Goal: Task Accomplishment & Management: Manage account settings

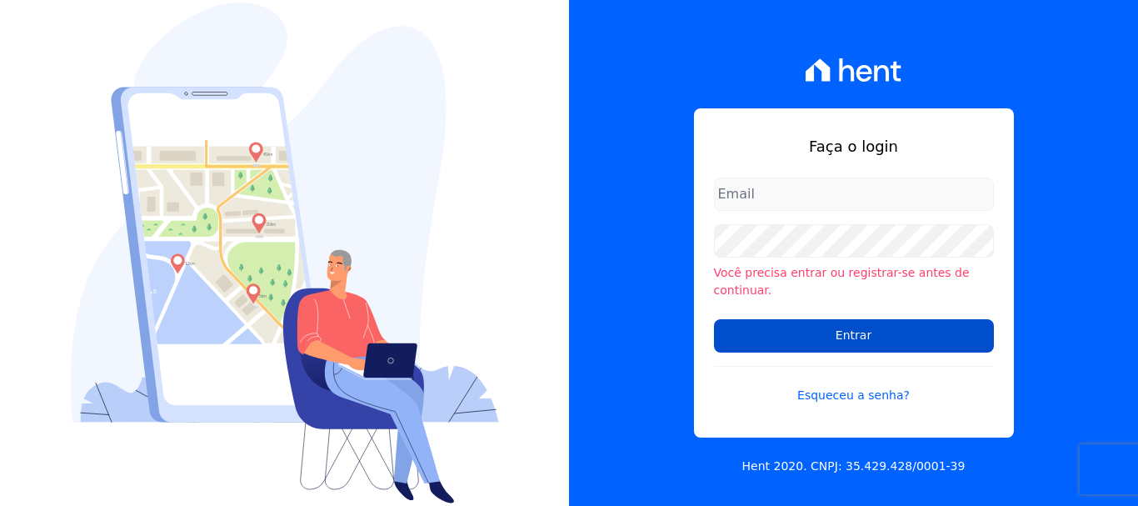
type input "[EMAIL_ADDRESS][DOMAIN_NAME]"
click at [852, 322] on input "Entrar" at bounding box center [854, 335] width 280 height 33
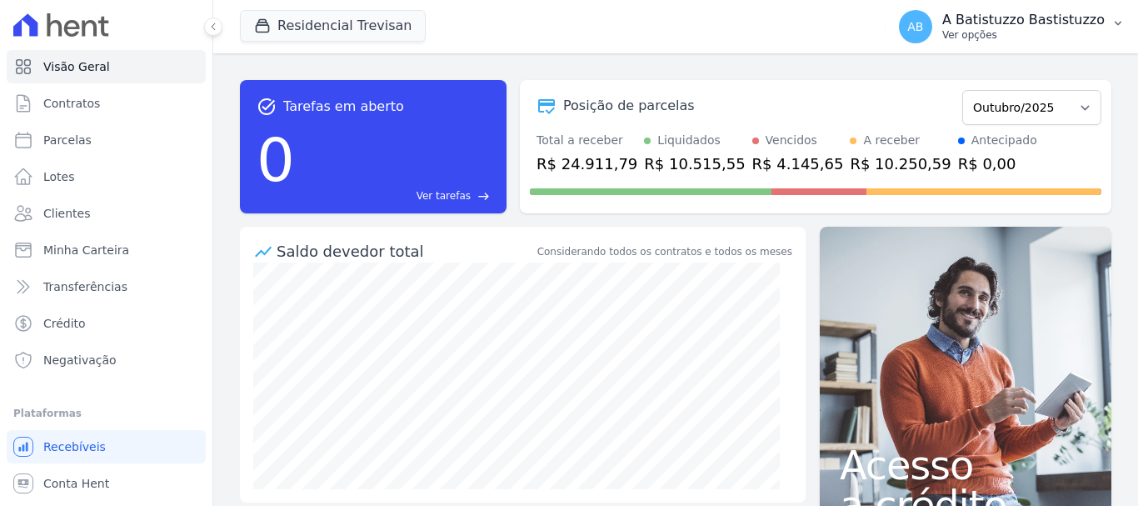
click at [923, 29] on span "AB" at bounding box center [915, 27] width 16 height 12
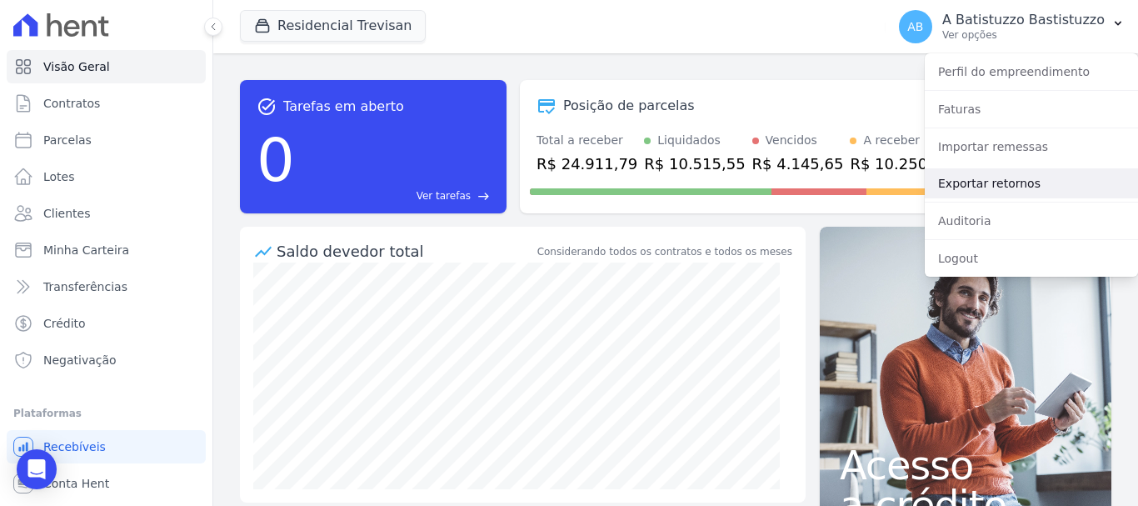
click at [944, 180] on link "Exportar retornos" at bounding box center [1031, 183] width 213 height 30
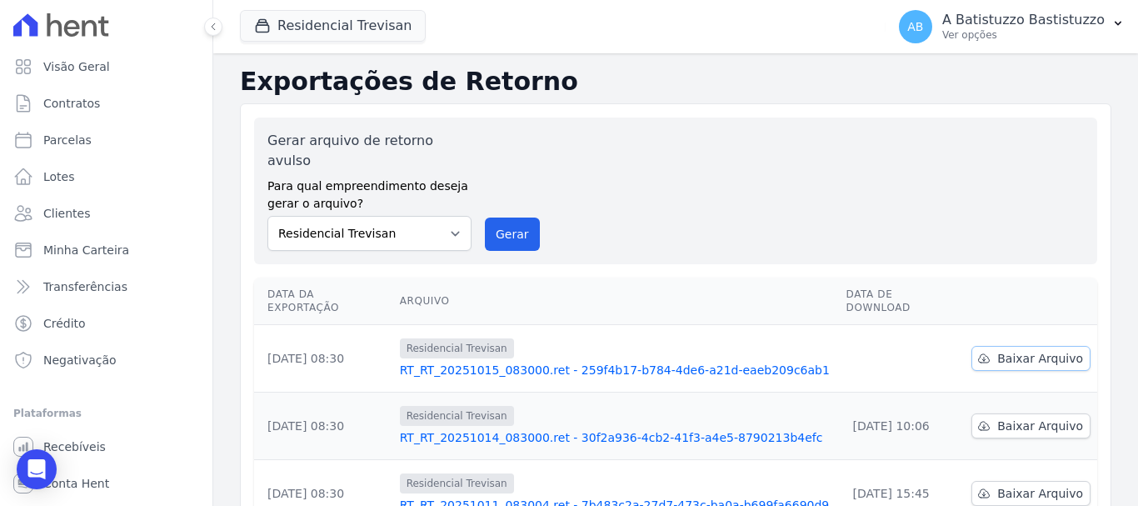
click at [1005, 350] on span "Baixar Arquivo" at bounding box center [1040, 358] width 86 height 17
click at [569, 362] on link "RT_RT_20251015_083000.ret - 259f4b17-b784-4de6-a21d-eaeb209c6ab1" at bounding box center [616, 370] width 433 height 17
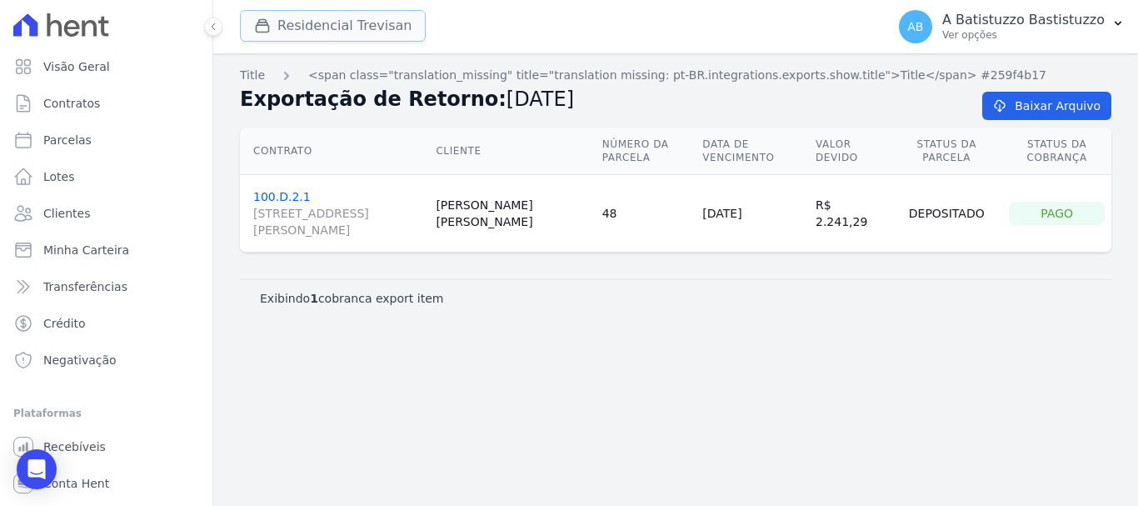
click at [319, 31] on button "Residencial Trevisan" at bounding box center [333, 26] width 186 height 32
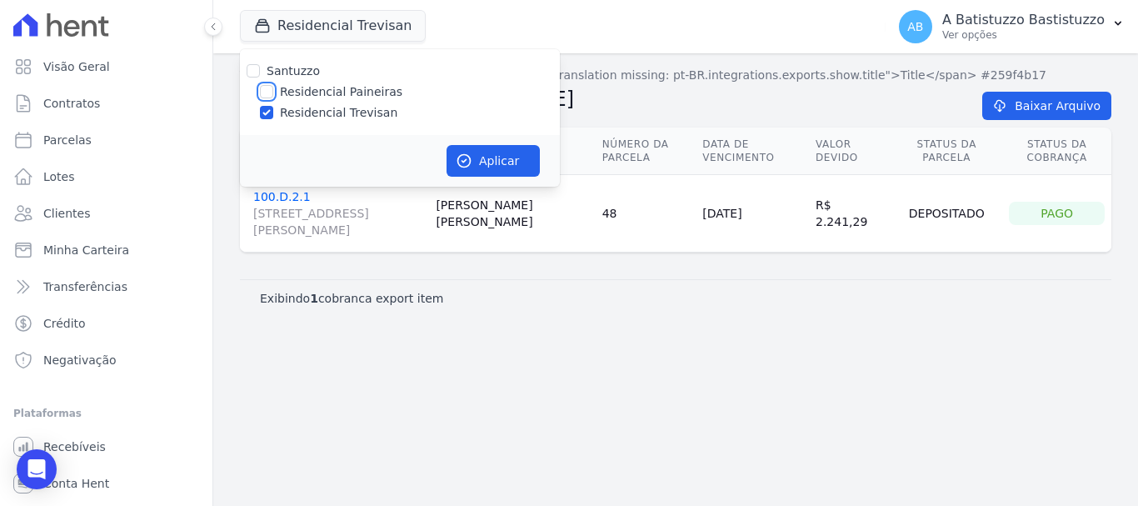
click at [268, 93] on input "Residencial Paineiras" at bounding box center [266, 91] width 13 height 13
checkbox input "true"
click at [265, 116] on input "Residencial Trevisan" at bounding box center [266, 112] width 13 height 13
checkbox input "false"
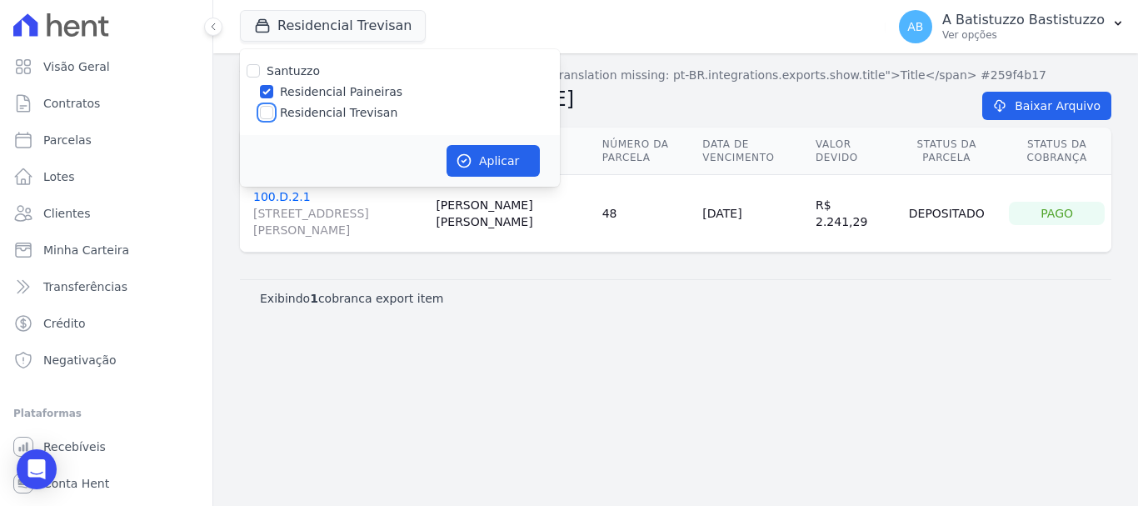
checkbox input "false"
click at [504, 152] on button "Aplicar" at bounding box center [493, 161] width 93 height 32
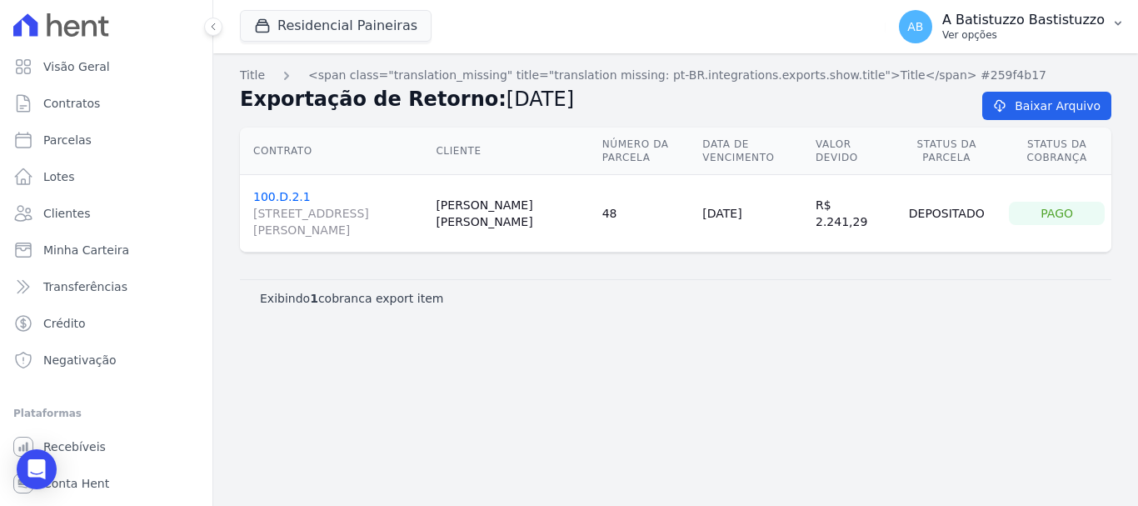
click at [923, 32] on span "AB" at bounding box center [915, 27] width 16 height 12
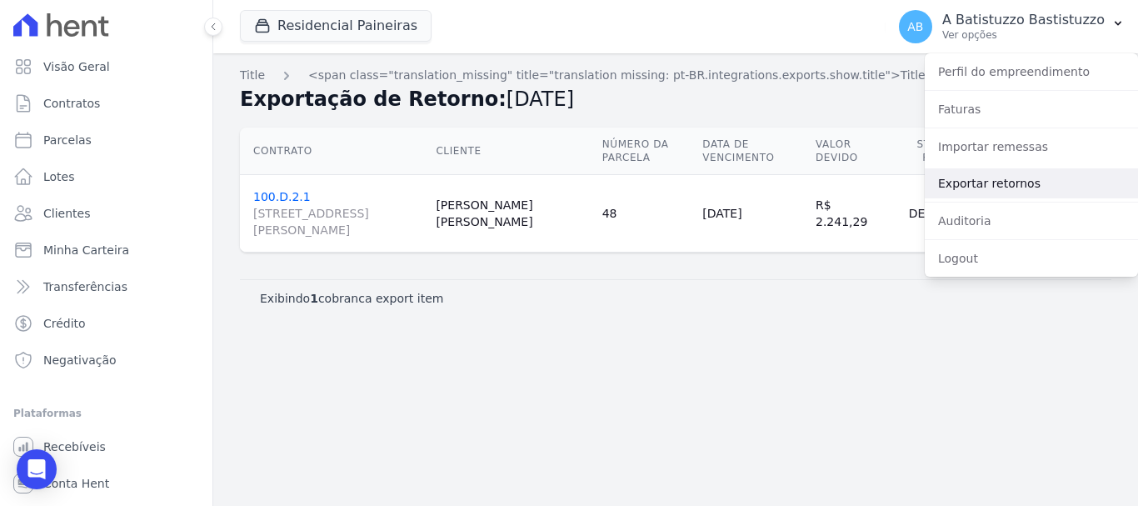
click at [962, 182] on link "Exportar retornos" at bounding box center [1031, 183] width 213 height 30
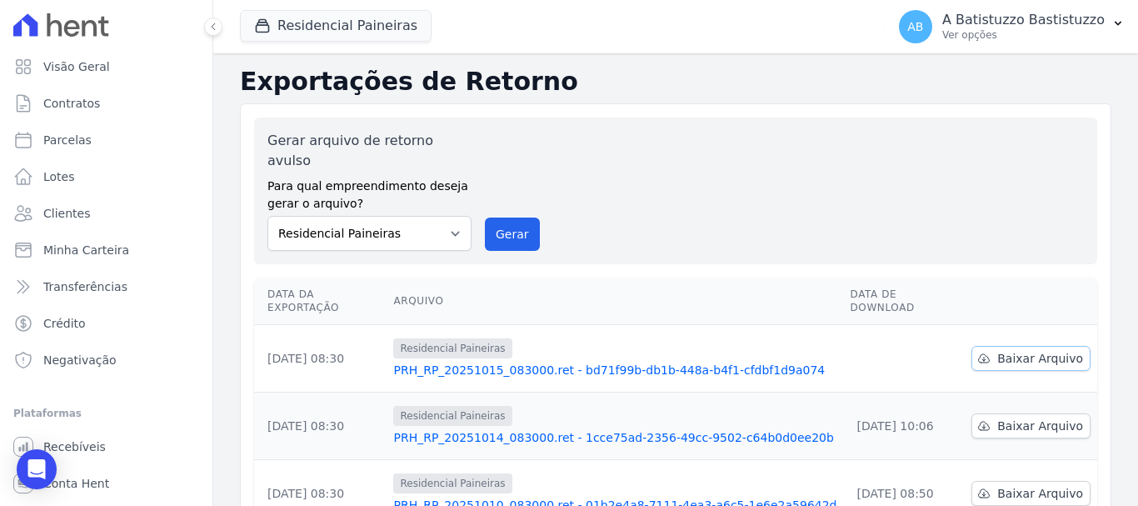
click at [1015, 350] on span "Baixar Arquivo" at bounding box center [1040, 358] width 86 height 17
click at [500, 362] on link "PRH_RP_20251015_083000.ret - bd71f99b-db1b-448a-b4f1-cfdbf1d9a074" at bounding box center [614, 370] width 443 height 17
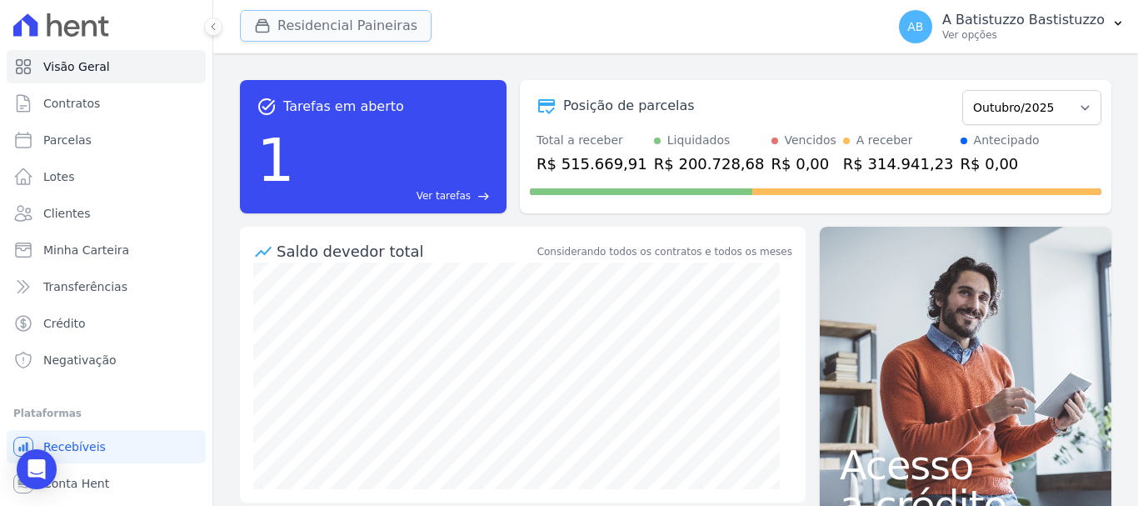
click at [314, 22] on button "Residencial Paineiras" at bounding box center [336, 26] width 192 height 32
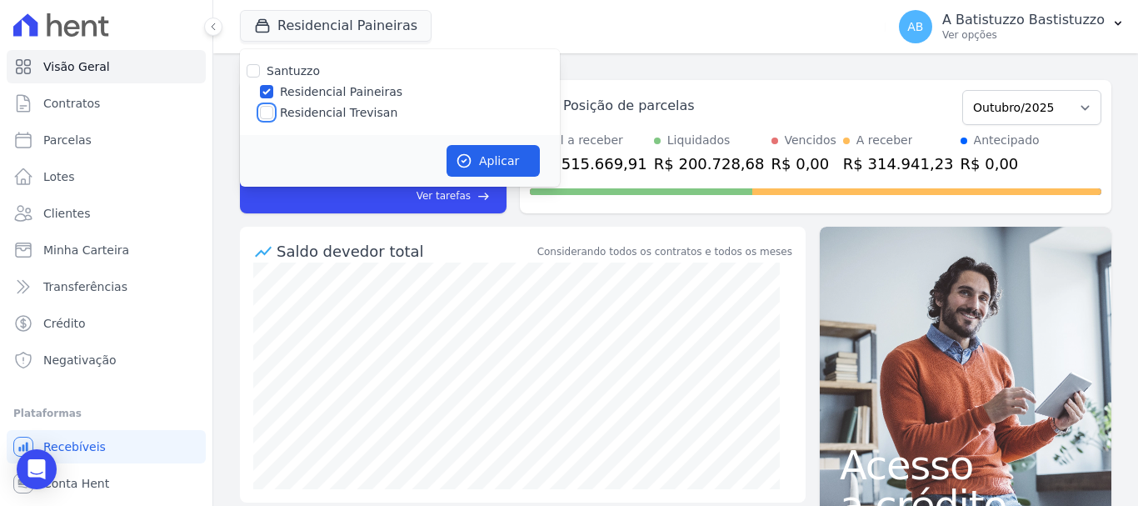
click at [265, 112] on input "Residencial Trevisan" at bounding box center [266, 112] width 13 height 13
checkbox input "true"
click at [266, 94] on input "Residencial Paineiras" at bounding box center [266, 91] width 13 height 13
checkbox input "false"
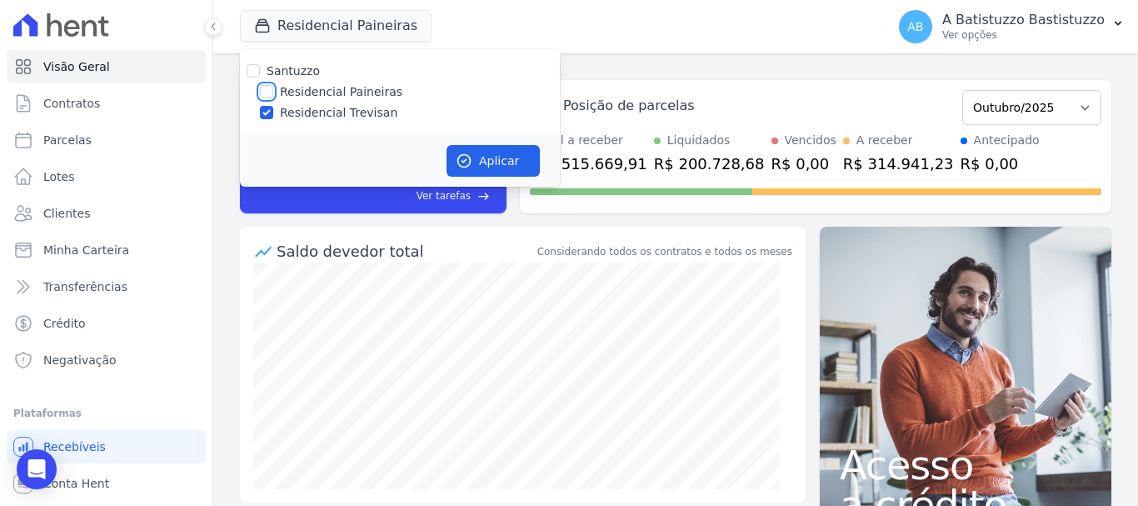
checkbox input "false"
click at [492, 161] on button "Aplicar" at bounding box center [493, 161] width 93 height 32
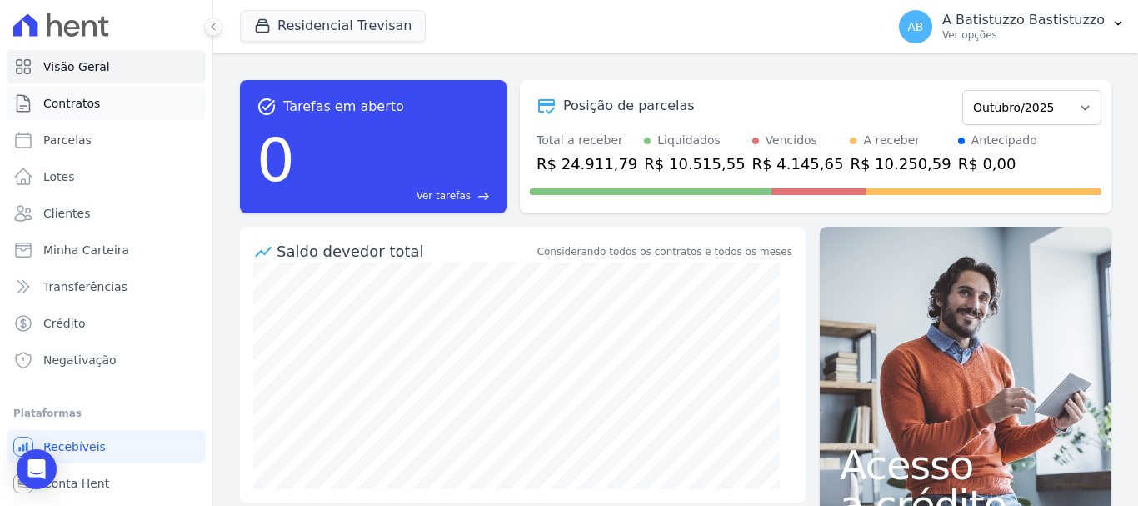
click at [98, 101] on link "Contratos" at bounding box center [106, 103] width 199 height 33
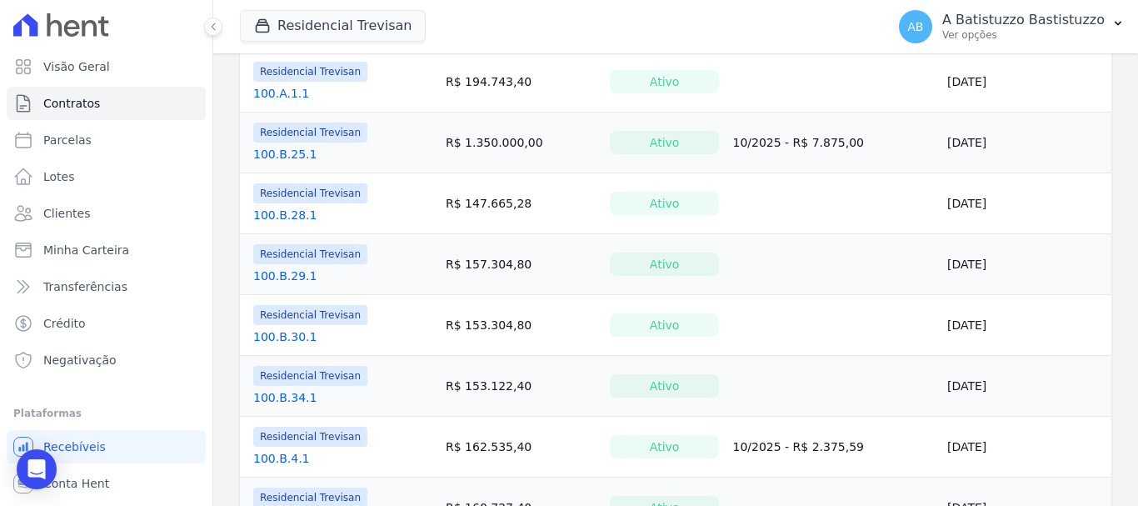
scroll to position [333, 0]
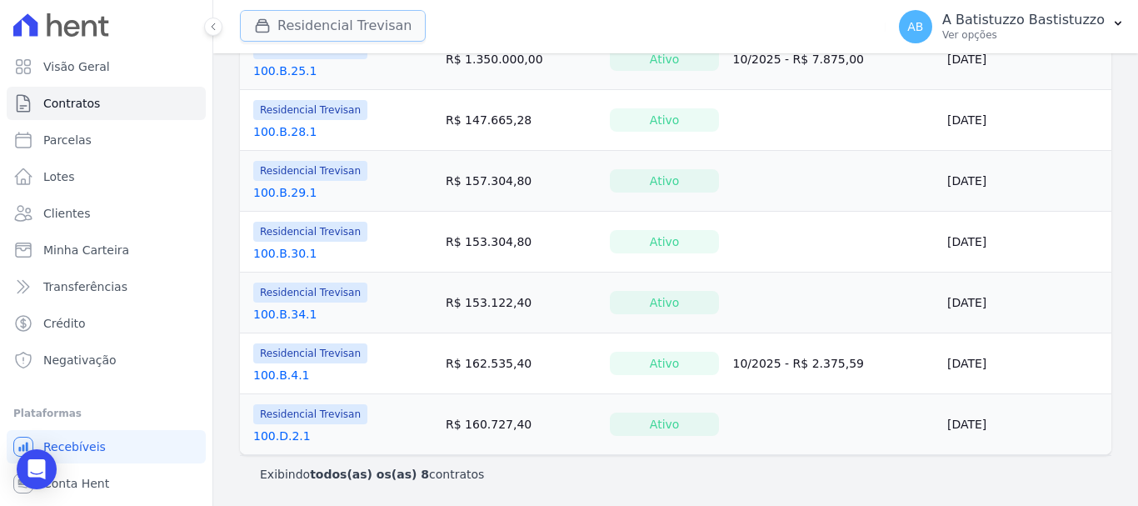
click at [308, 18] on button "Residencial Trevisan" at bounding box center [333, 26] width 186 height 32
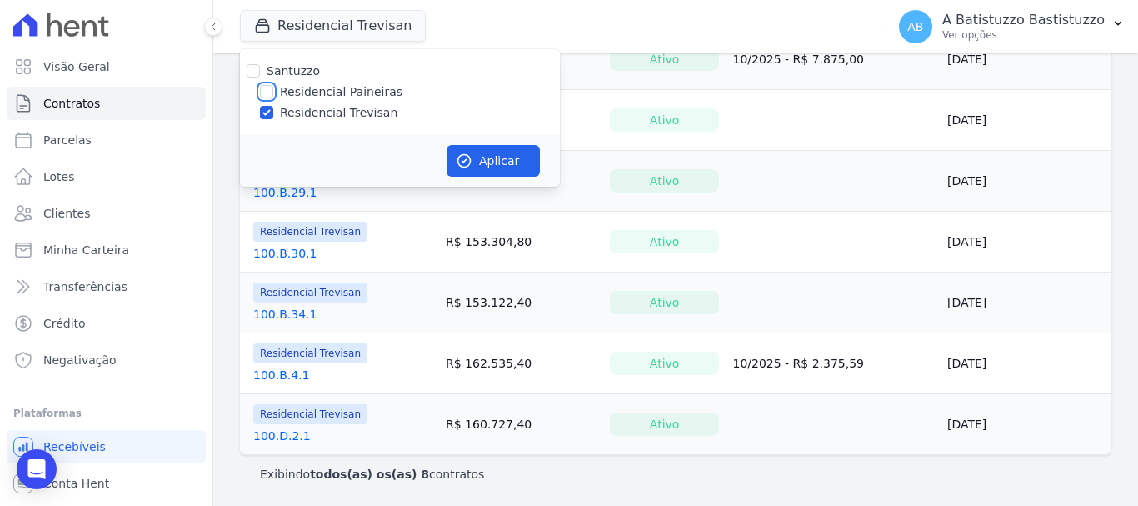
click at [263, 92] on input "Residencial Paineiras" at bounding box center [266, 91] width 13 height 13
checkbox input "true"
click at [262, 106] on input "Residencial Trevisan" at bounding box center [266, 112] width 13 height 13
checkbox input "false"
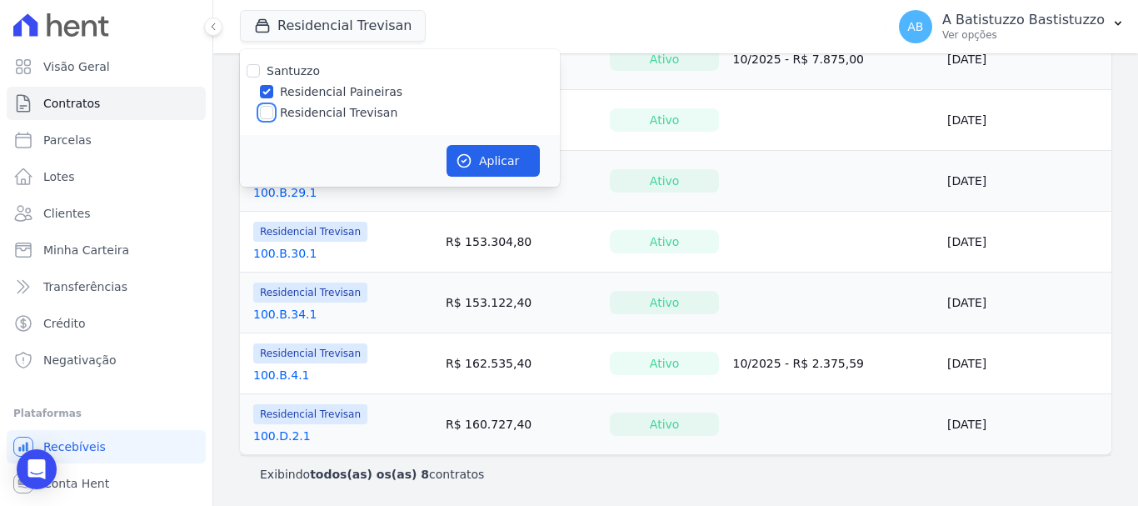
checkbox input "false"
click at [482, 162] on button "Aplicar" at bounding box center [493, 161] width 93 height 32
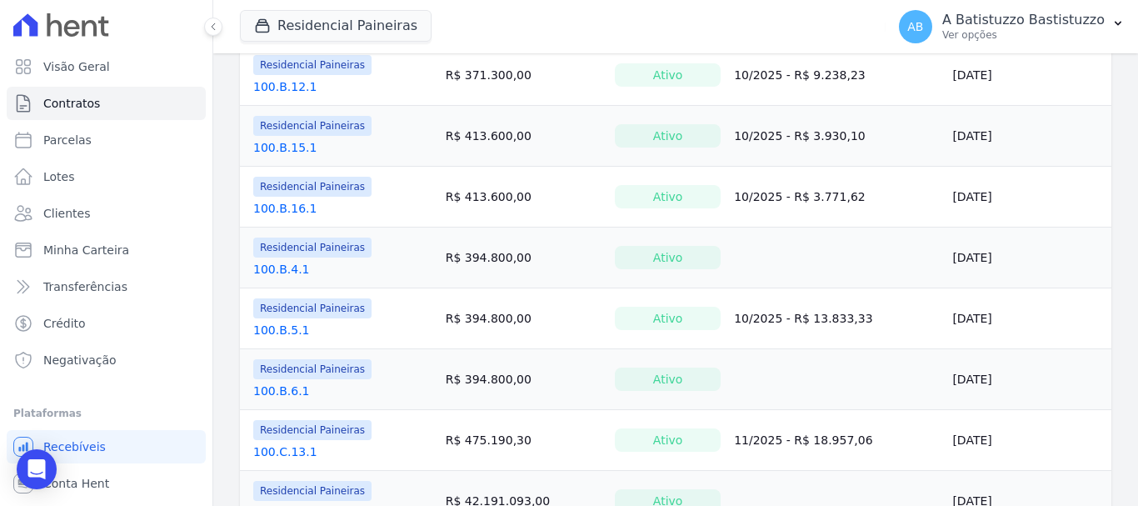
scroll to position [583, 0]
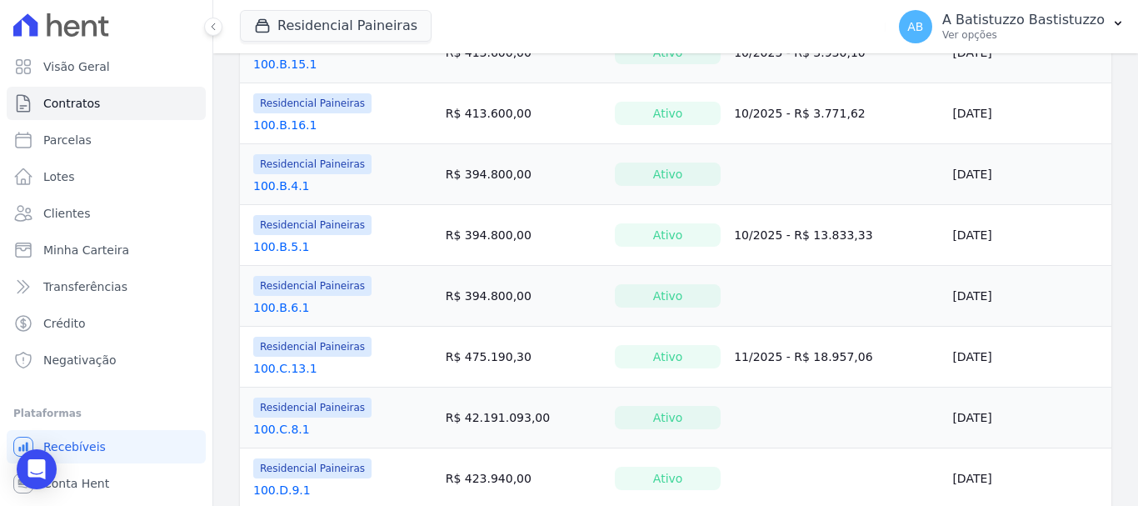
click at [282, 307] on link "100.B.6.1" at bounding box center [281, 307] width 57 height 17
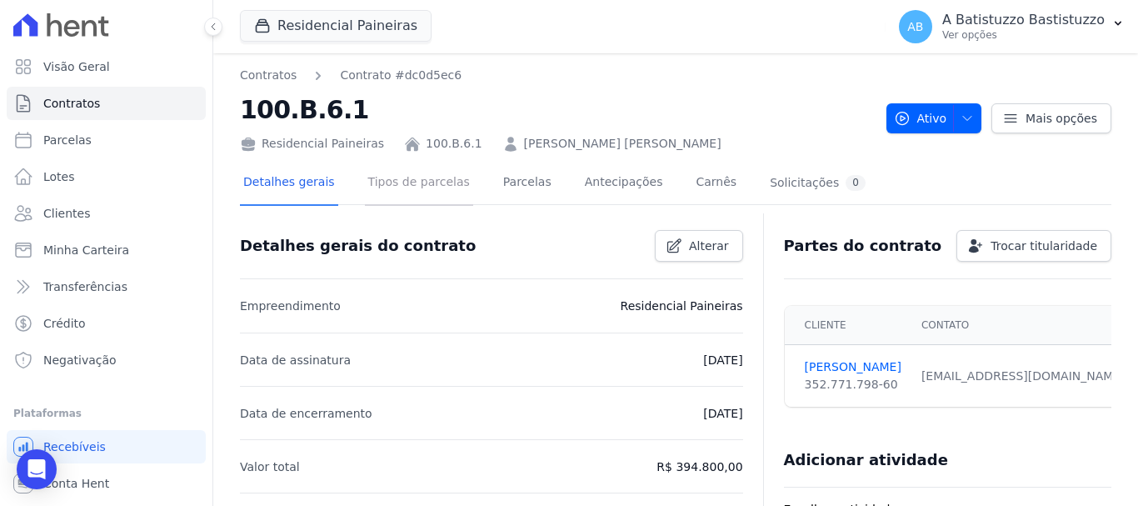
click at [409, 184] on link "Tipos de parcelas" at bounding box center [419, 184] width 108 height 44
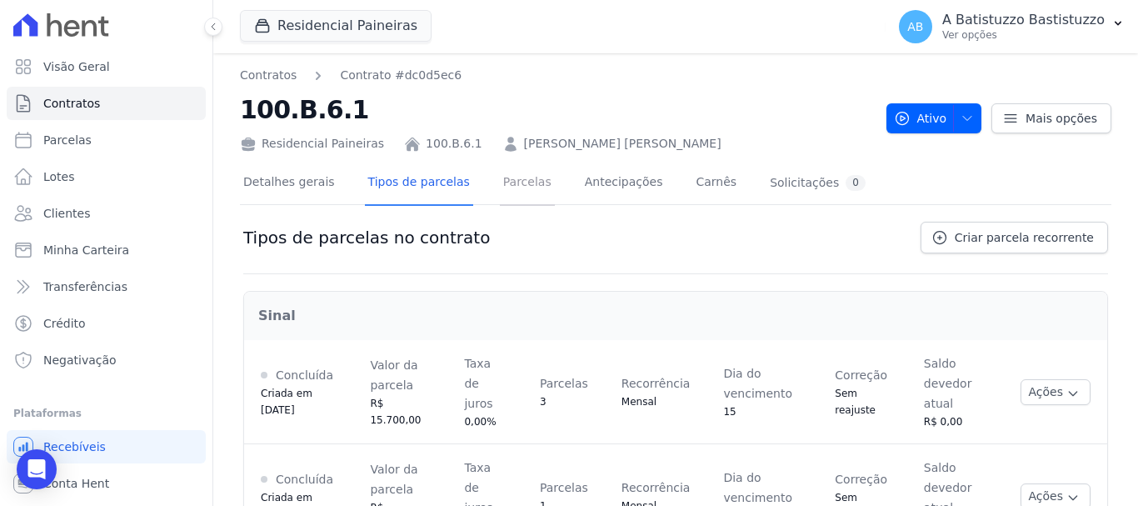
click at [507, 187] on link "Parcelas" at bounding box center [527, 184] width 55 height 44
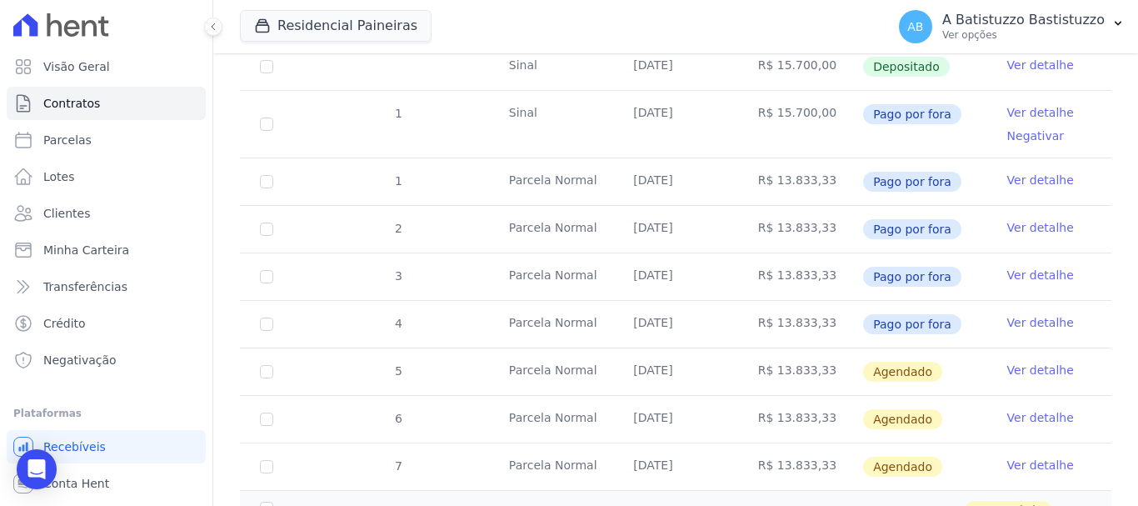
scroll to position [500, 0]
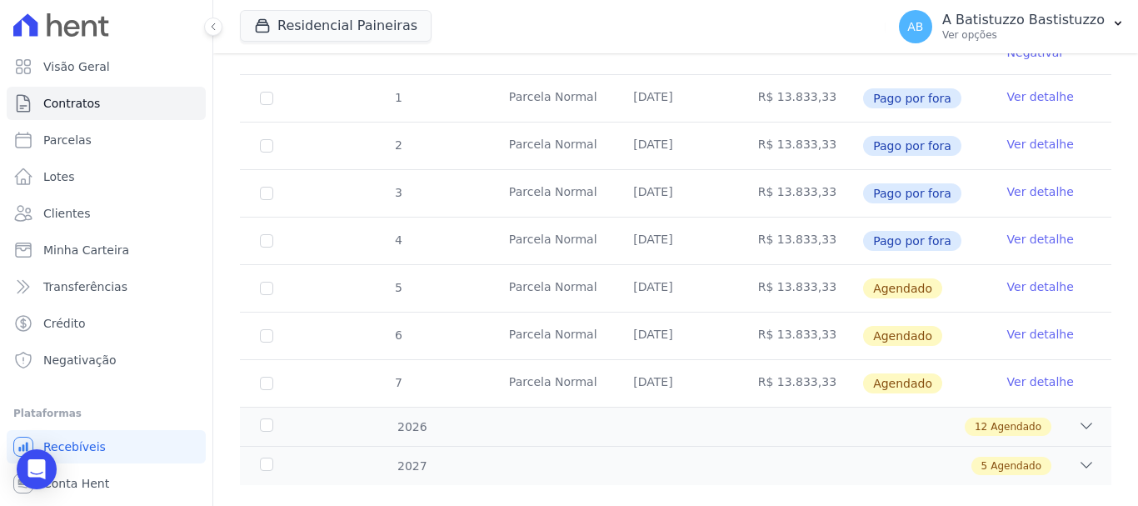
click at [1022, 278] on link "Ver detalhe" at bounding box center [1040, 286] width 67 height 17
click at [1021, 278] on link "Ver detalhe" at bounding box center [1040, 286] width 67 height 17
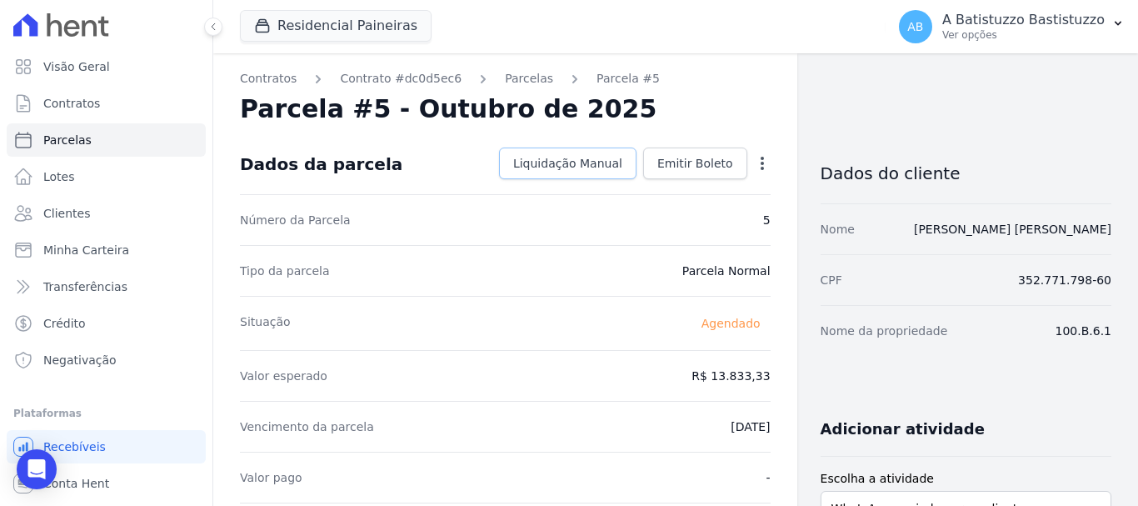
click at [555, 164] on span "Liquidação Manual" at bounding box center [567, 163] width 109 height 17
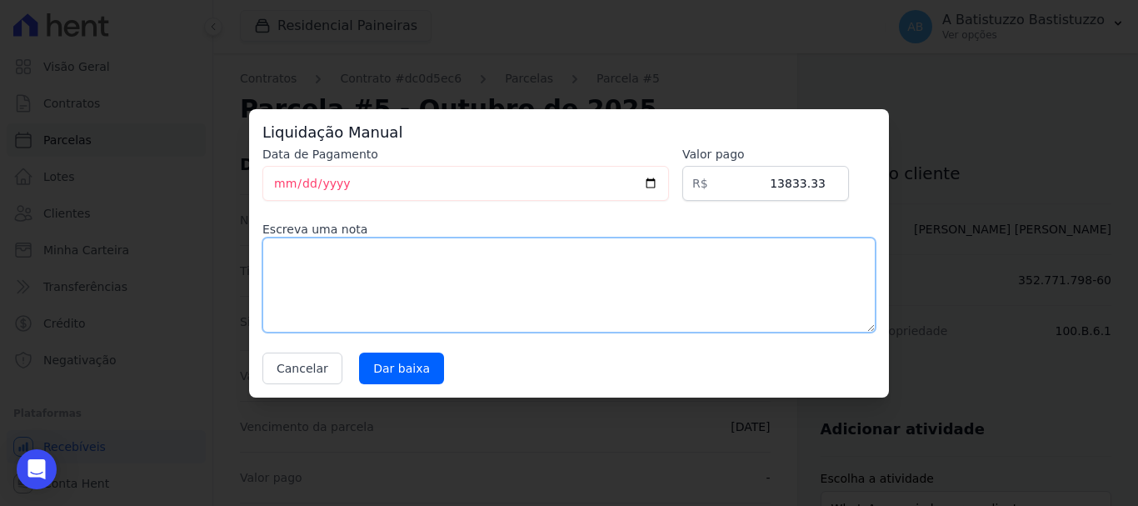
click at [319, 272] on textarea at bounding box center [568, 284] width 613 height 95
type textarea "pix"
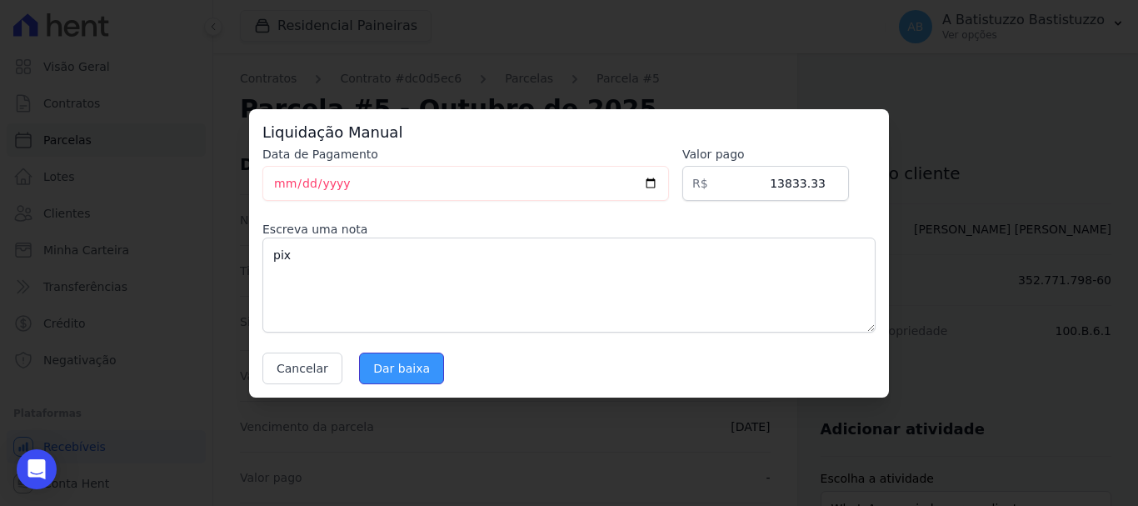
click at [377, 366] on input "Dar baixa" at bounding box center [401, 368] width 85 height 32
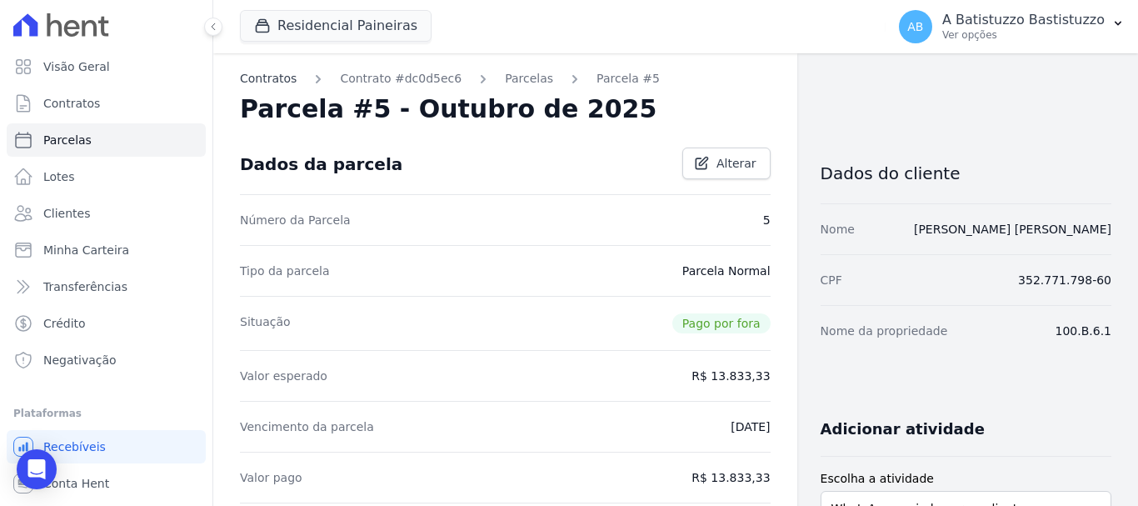
click at [279, 80] on link "Contratos" at bounding box center [268, 78] width 57 height 17
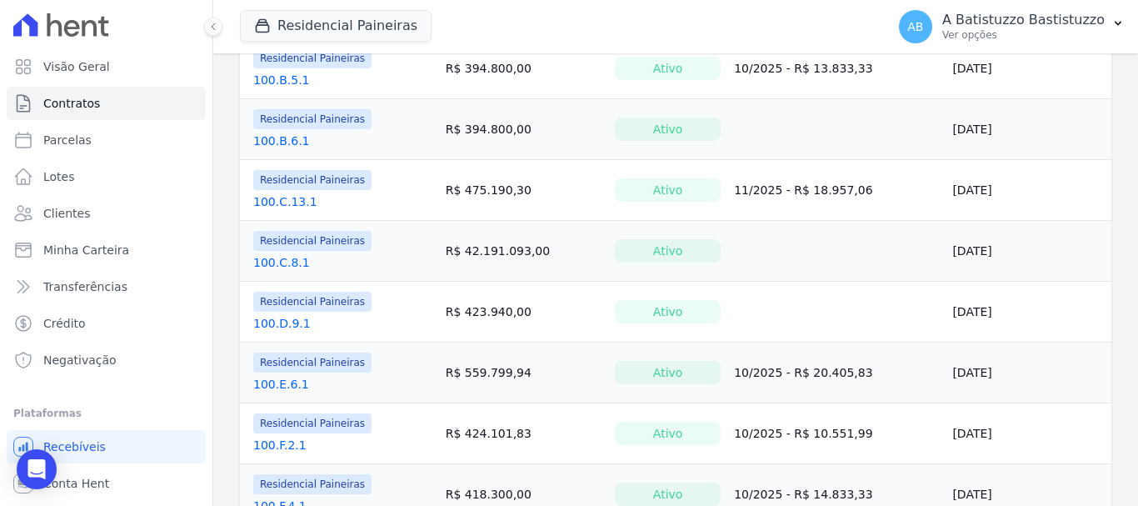
scroll to position [667, 0]
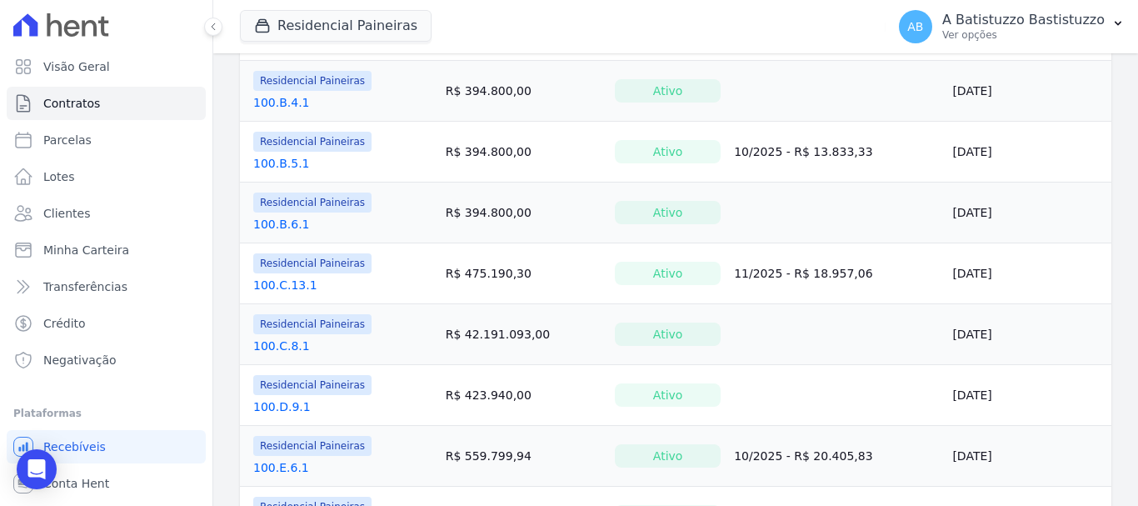
click at [282, 222] on link "100.B.6.1" at bounding box center [281, 224] width 57 height 17
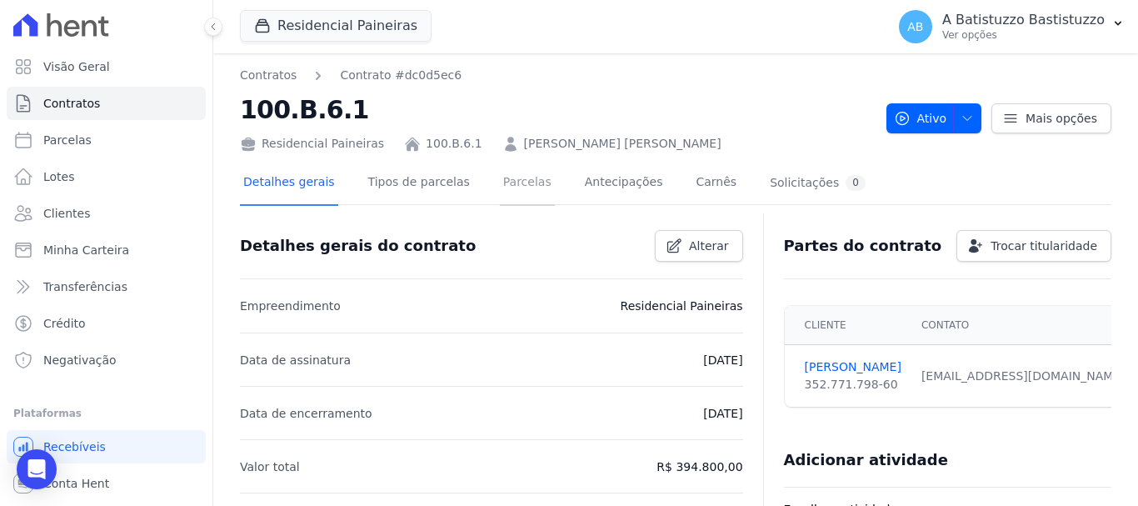
click at [505, 184] on link "Parcelas" at bounding box center [527, 184] width 55 height 44
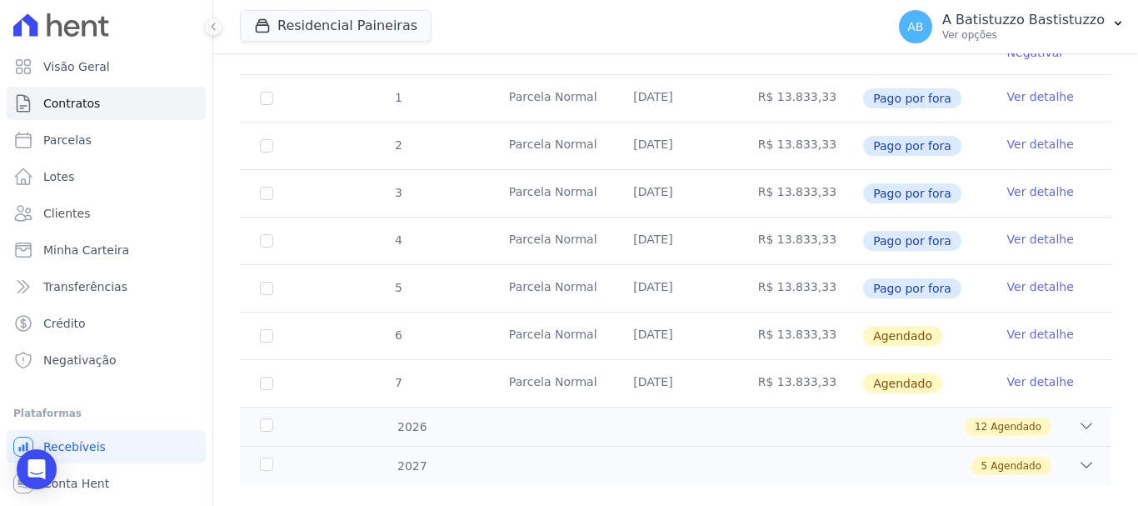
scroll to position [516, 0]
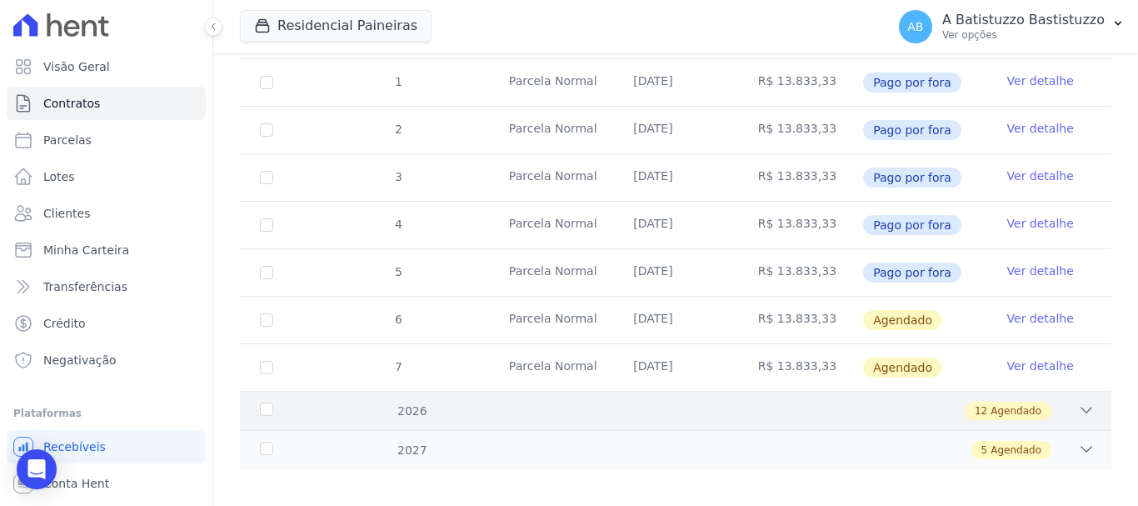
click at [1078, 402] on icon at bounding box center [1086, 410] width 17 height 17
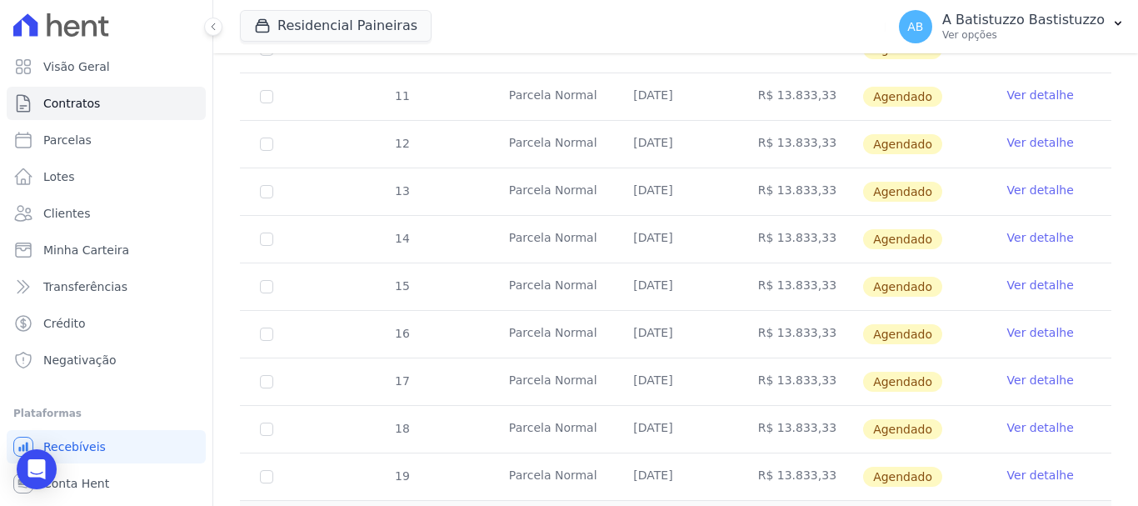
scroll to position [1086, 0]
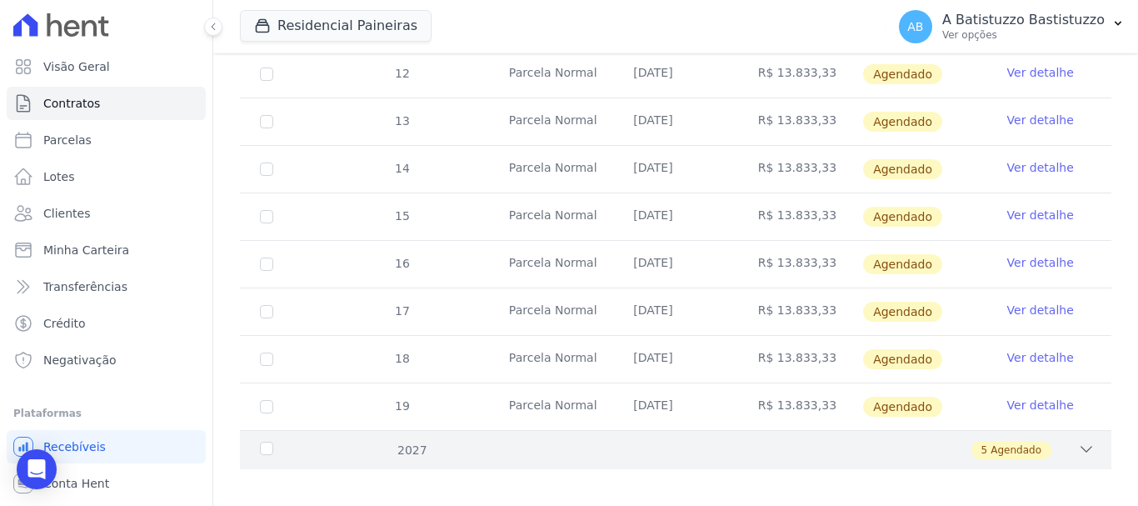
click at [1076, 430] on div "2027 5 Agendado" at bounding box center [675, 449] width 871 height 39
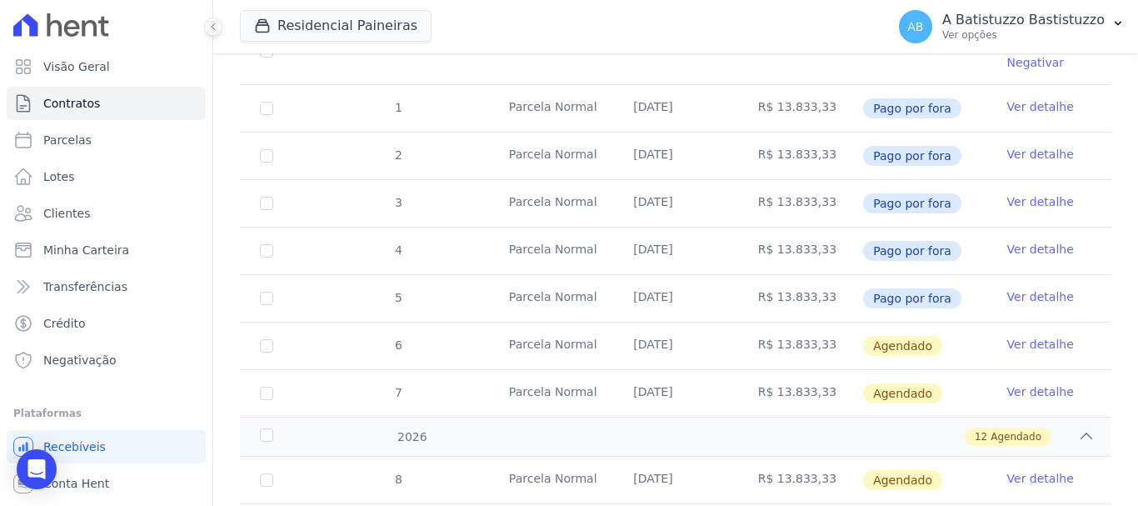
scroll to position [823, 0]
